Goal: Task Accomplishment & Management: Use online tool/utility

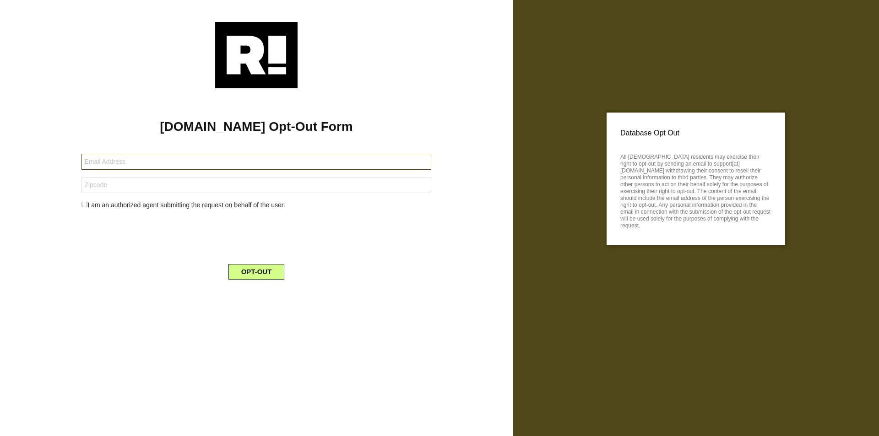
click at [256, 162] on input "text" at bounding box center [255, 162] width 349 height 16
type input "[EMAIL_ADDRESS][DOMAIN_NAME]"
click at [256, 185] on input "text" at bounding box center [255, 185] width 349 height 16
type input "90029"
click at [256, 272] on button "OPT-OUT" at bounding box center [256, 272] width 56 height 16
